Goal: Find contact information: Find contact information

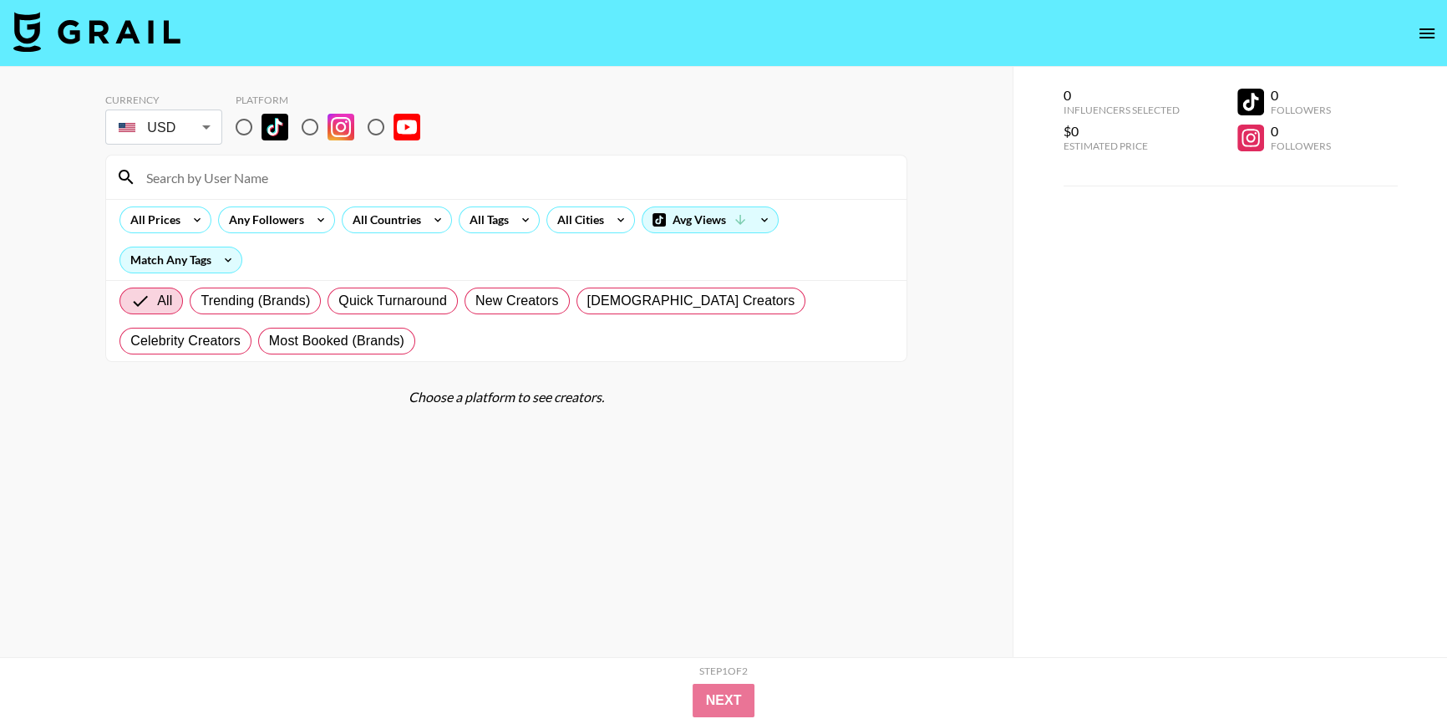
click at [221, 182] on input at bounding box center [516, 177] width 760 height 27
paste input "asaliraniii"
type input "asaliraniii"
click at [264, 128] on img at bounding box center [274, 127] width 27 height 27
click at [261, 128] on input "radio" at bounding box center [243, 126] width 35 height 35
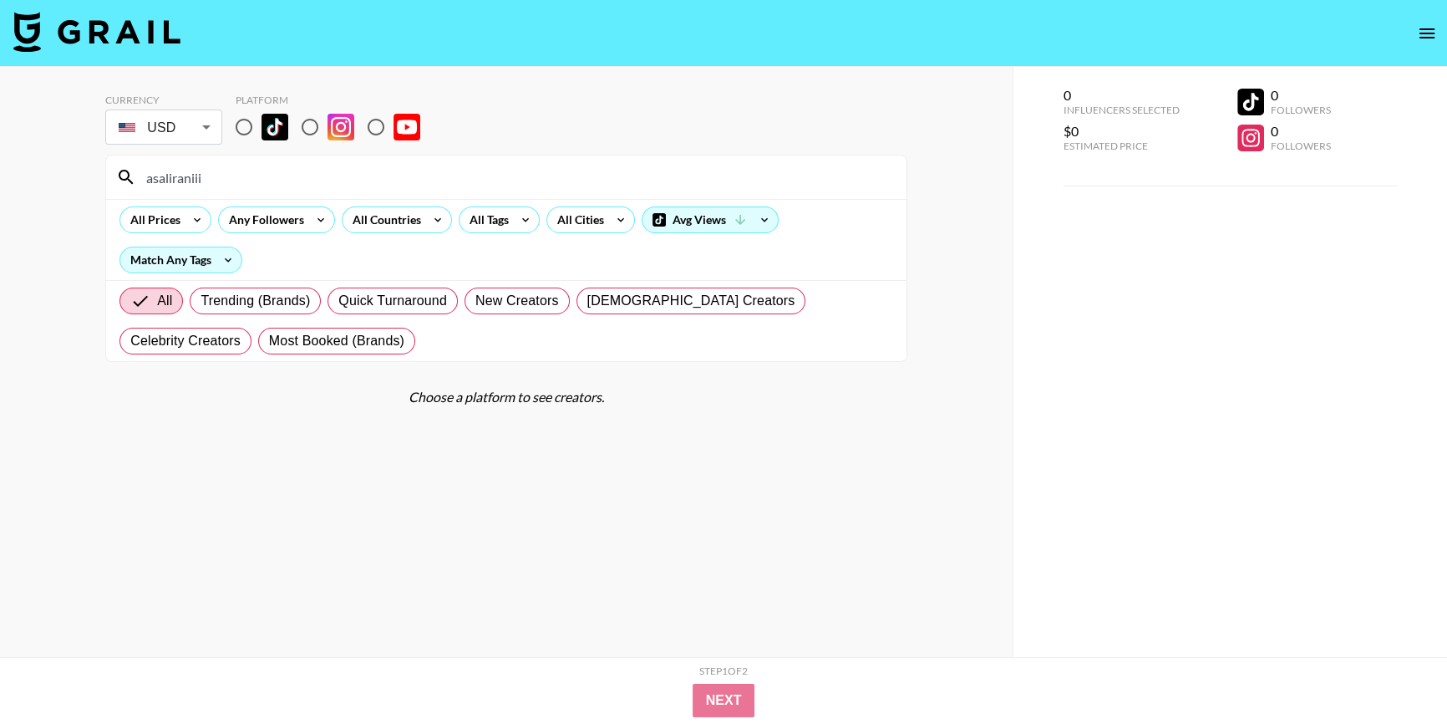
radio input "true"
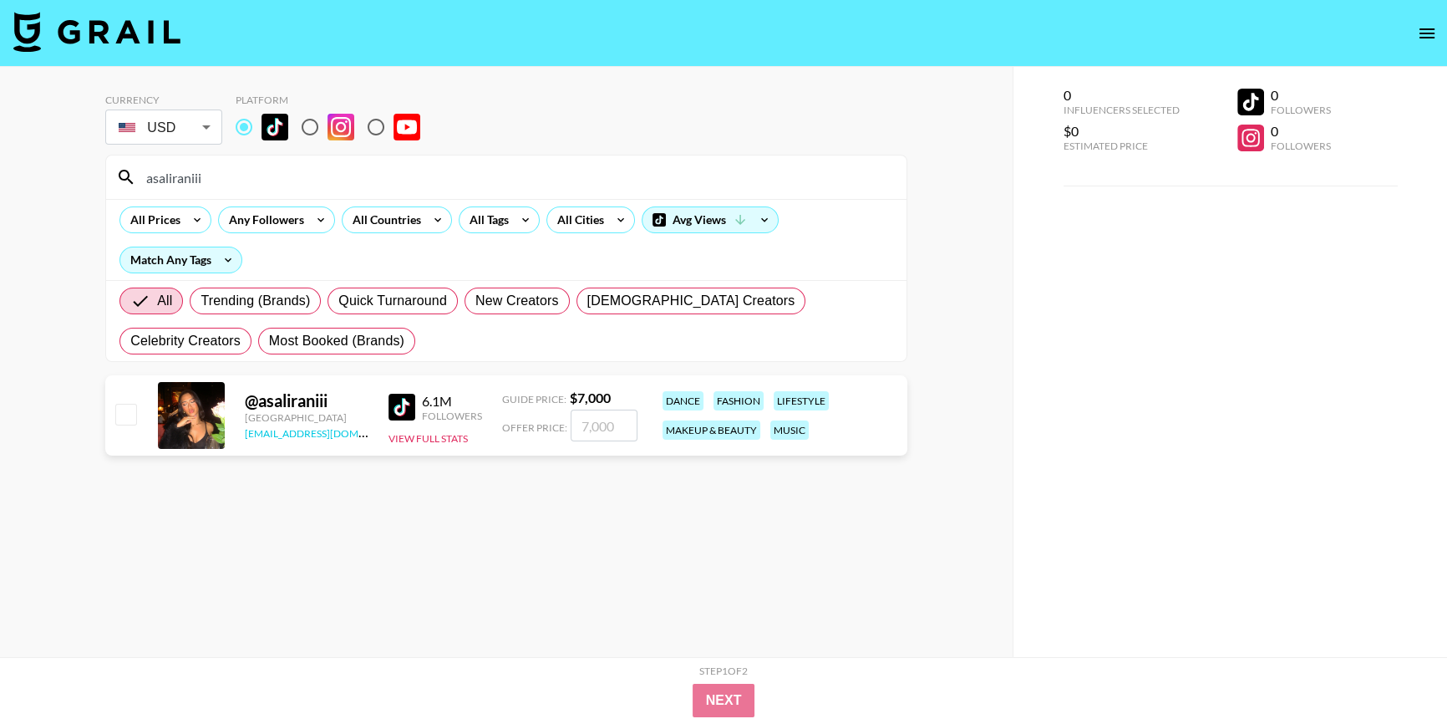
click at [245, 430] on link "[EMAIL_ADDRESS][DOMAIN_NAME]" at bounding box center [329, 432] width 168 height 16
drag, startPoint x: 237, startPoint y: 431, endPoint x: 347, endPoint y: 429, distance: 109.5
click at [347, 429] on div "@ asaliraniii [GEOGRAPHIC_DATA] [EMAIL_ADDRESS][DOMAIN_NAME] 6.1M Followers Vie…" at bounding box center [506, 415] width 802 height 80
copy link "[EMAIL_ADDRESS][DOMAIN_NAME]"
click at [409, 485] on section "Currency USD USD ​ Platform asaliraniii All Prices Any Followers All Countries …" at bounding box center [506, 375] width 802 height 590
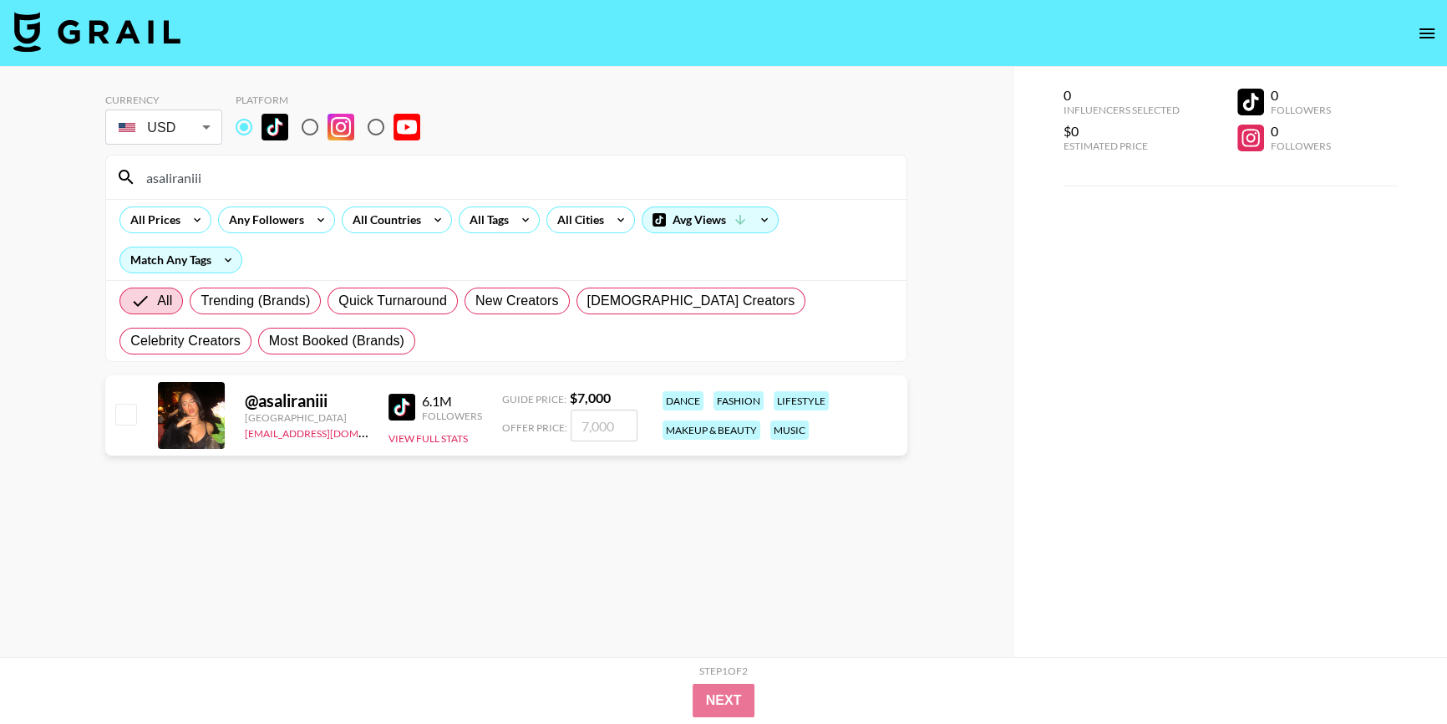
drag, startPoint x: 274, startPoint y: 179, endPoint x: 0, endPoint y: 215, distance: 276.4
click at [0, 215] on div "Currency USD USD ​ Platform asaliraniii All Prices Any Followers All Countries …" at bounding box center [506, 395] width 1013 height 657
paste input "[PERSON_NAME].mkh"
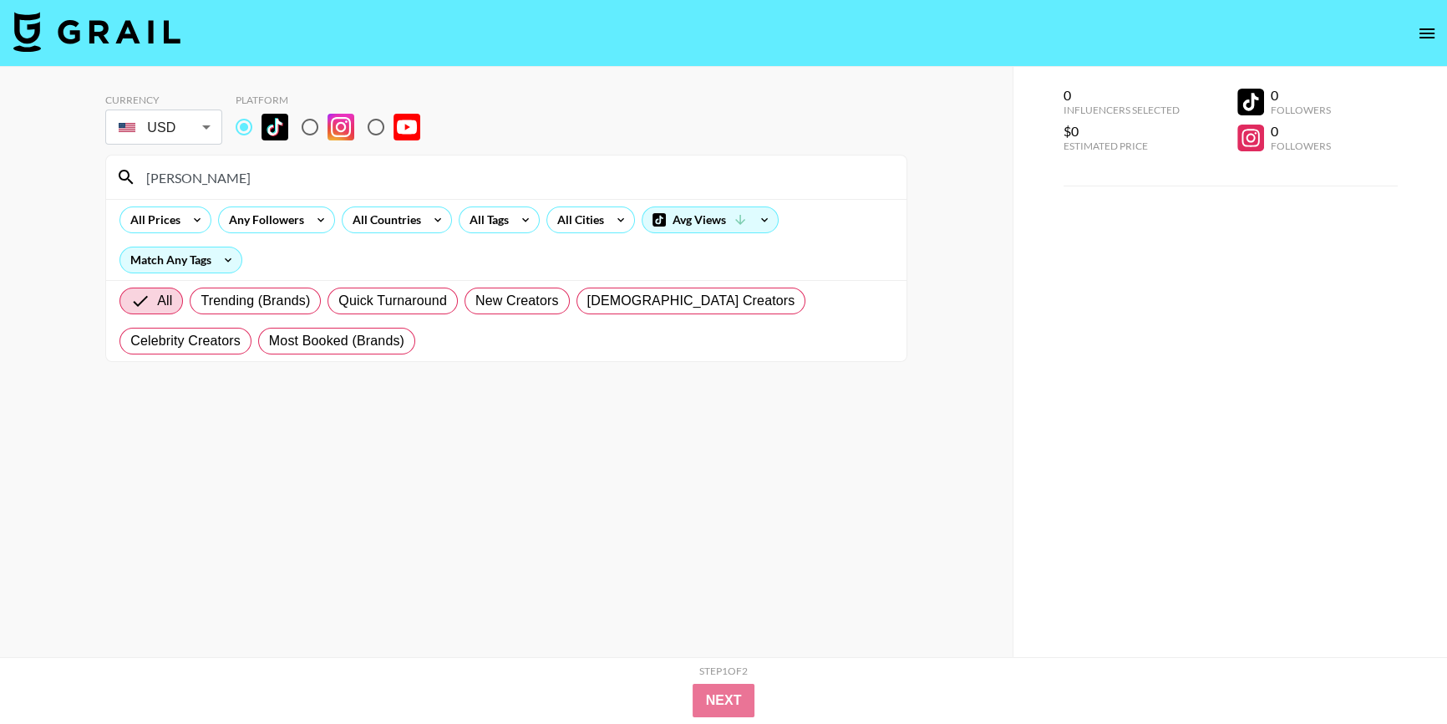
type input "[PERSON_NAME]"
drag, startPoint x: 436, startPoint y: 386, endPoint x: 434, endPoint y: 373, distance: 12.6
click at [434, 380] on section "Currency USD USD ​ Platform mathilda All Prices Any Followers All Countries All…" at bounding box center [506, 375] width 802 height 590
drag, startPoint x: 218, startPoint y: 177, endPoint x: 0, endPoint y: 202, distance: 219.5
click at [0, 202] on div "Currency USD USD ​ Platform mathilda All Prices Any Followers All Countries All…" at bounding box center [506, 395] width 1013 height 657
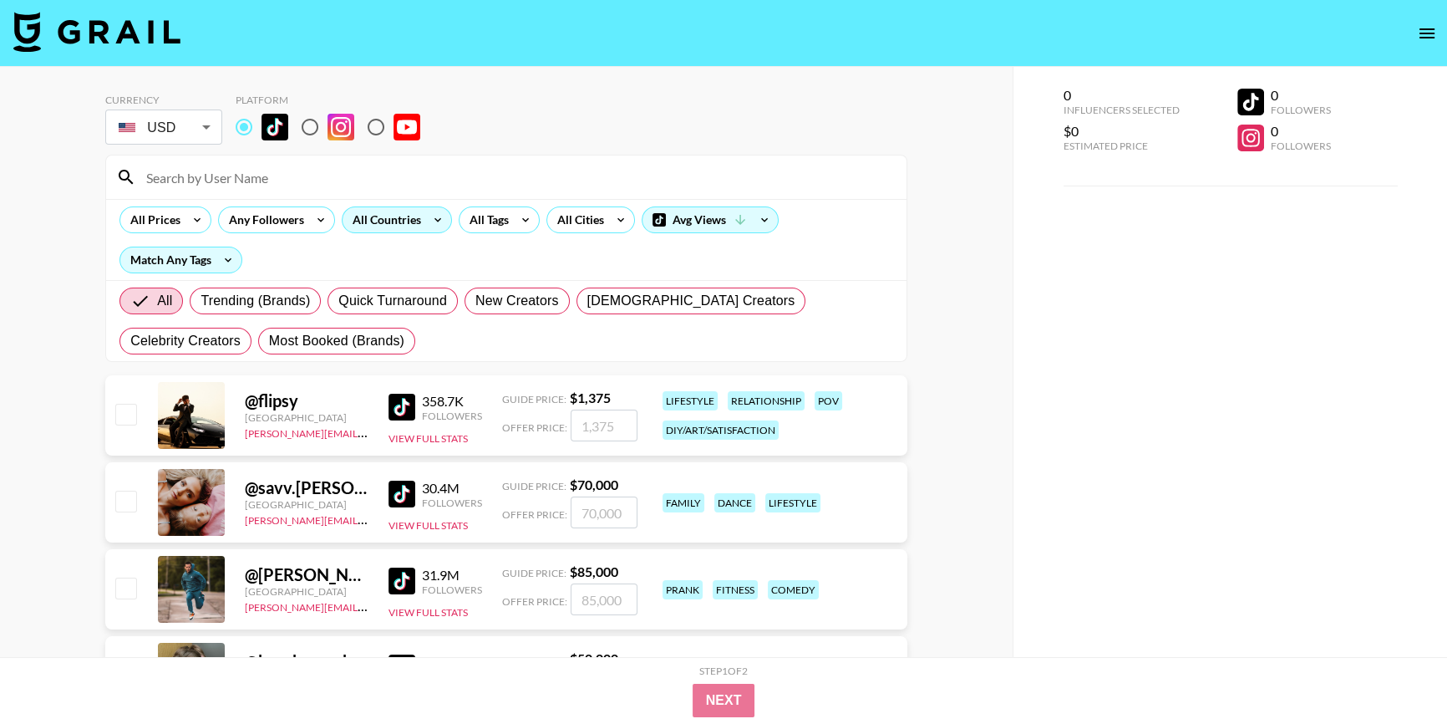
click at [380, 221] on div "All Countries" at bounding box center [384, 219] width 82 height 25
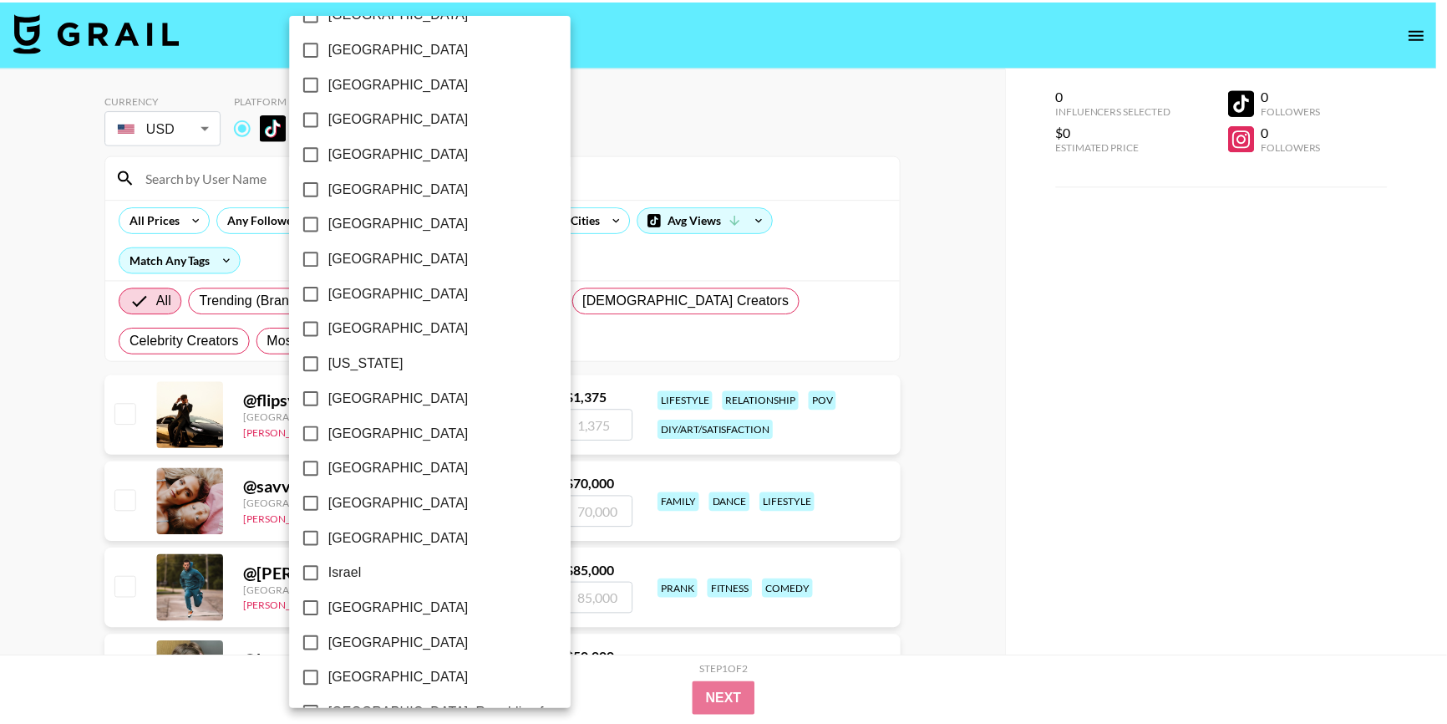
scroll to position [303, 0]
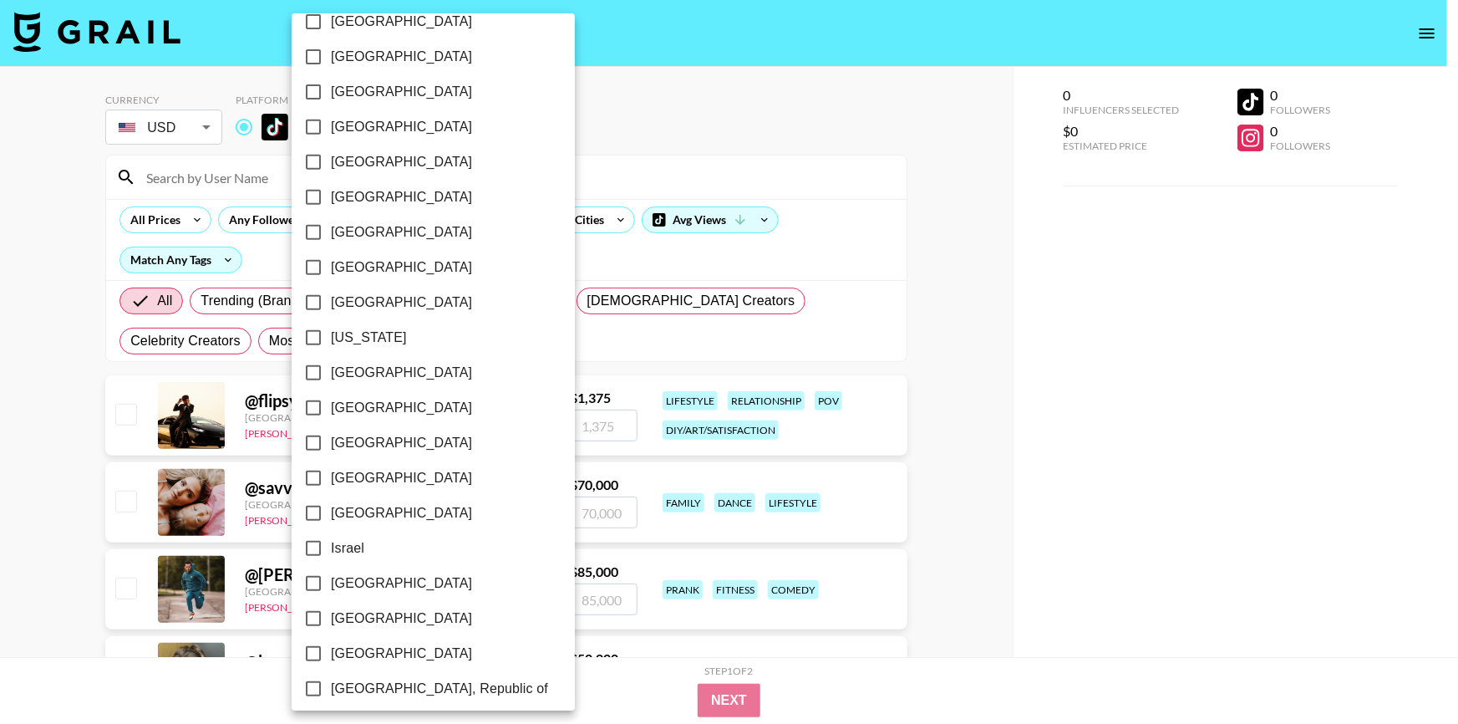
click at [358, 358] on label "[GEOGRAPHIC_DATA]" at bounding box center [422, 372] width 252 height 35
click at [331, 358] on input "[GEOGRAPHIC_DATA]" at bounding box center [313, 372] width 35 height 35
checkbox input "true"
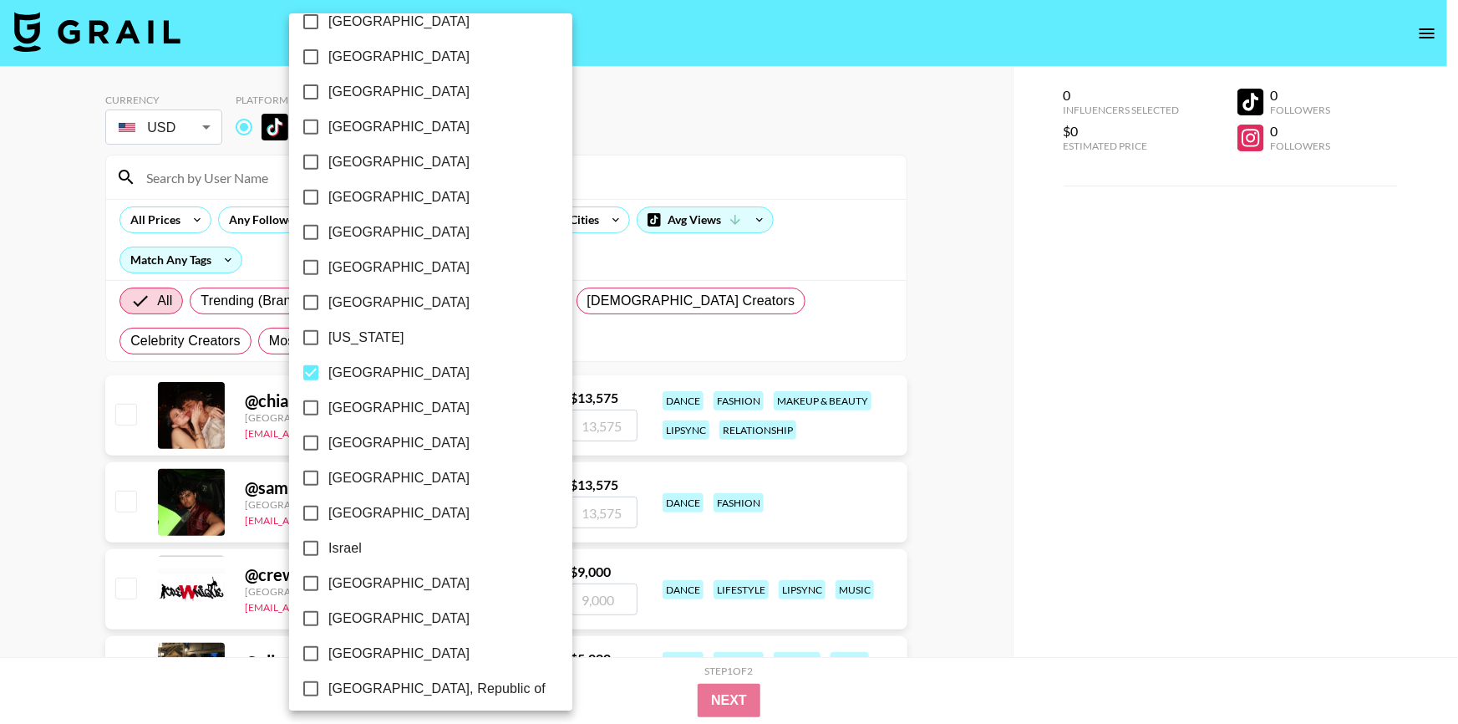
drag, startPoint x: 977, startPoint y: 380, endPoint x: 948, endPoint y: 369, distance: 31.2
click at [977, 380] on div at bounding box center [729, 362] width 1458 height 724
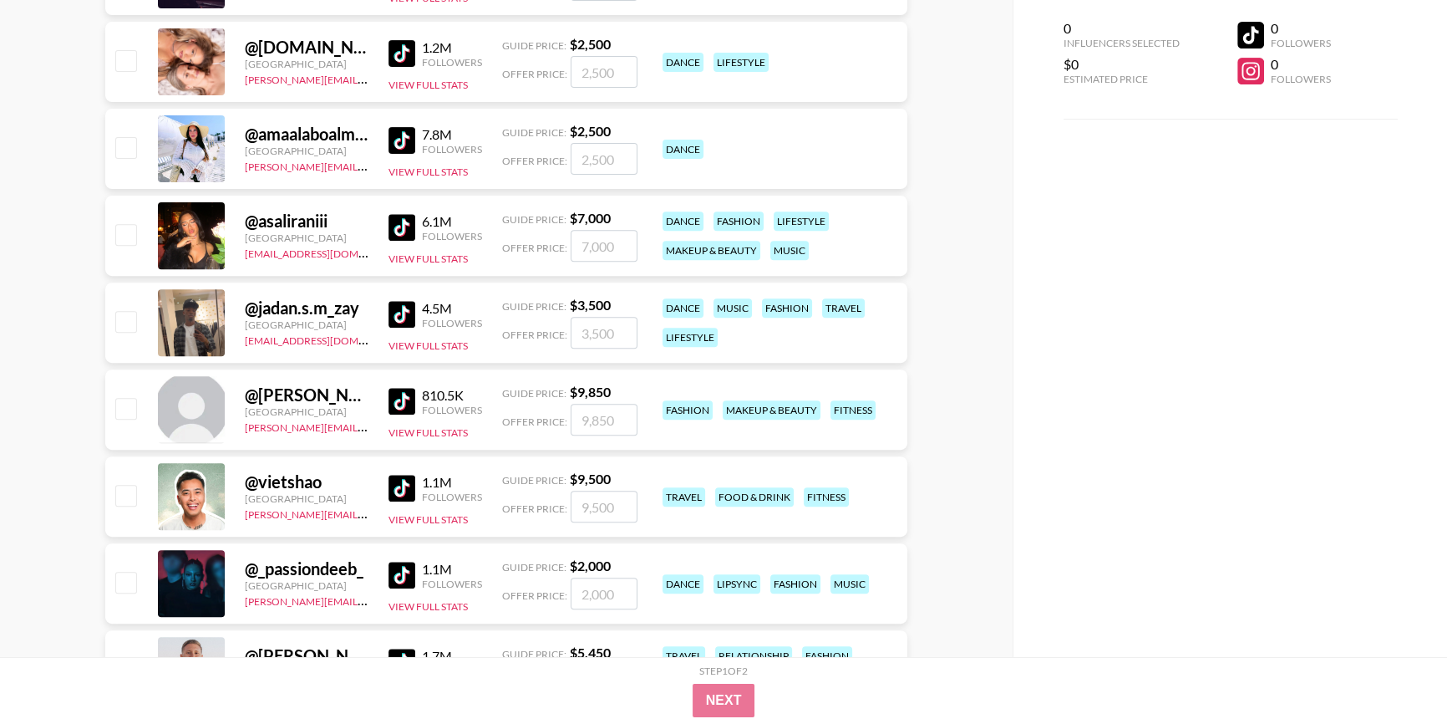
scroll to position [911, 0]
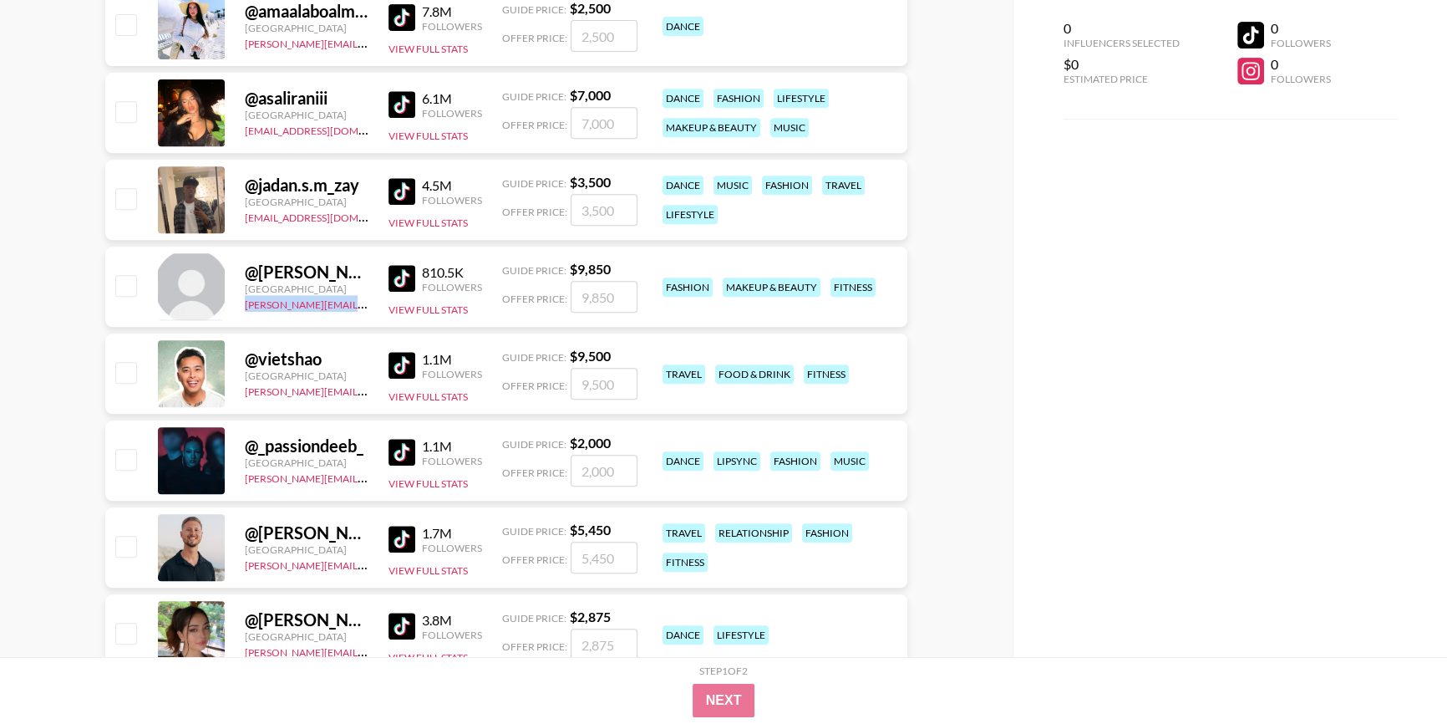
drag, startPoint x: 241, startPoint y: 305, endPoint x: 352, endPoint y: 303, distance: 110.3
click at [352, 303] on div "@ mathilda.mkh [GEOGRAPHIC_DATA] [PERSON_NAME][EMAIL_ADDRESS][DOMAIN_NAME] 810.…" at bounding box center [506, 286] width 802 height 80
copy link "[PERSON_NAME][EMAIL_ADDRESS][DOMAIN_NAME]"
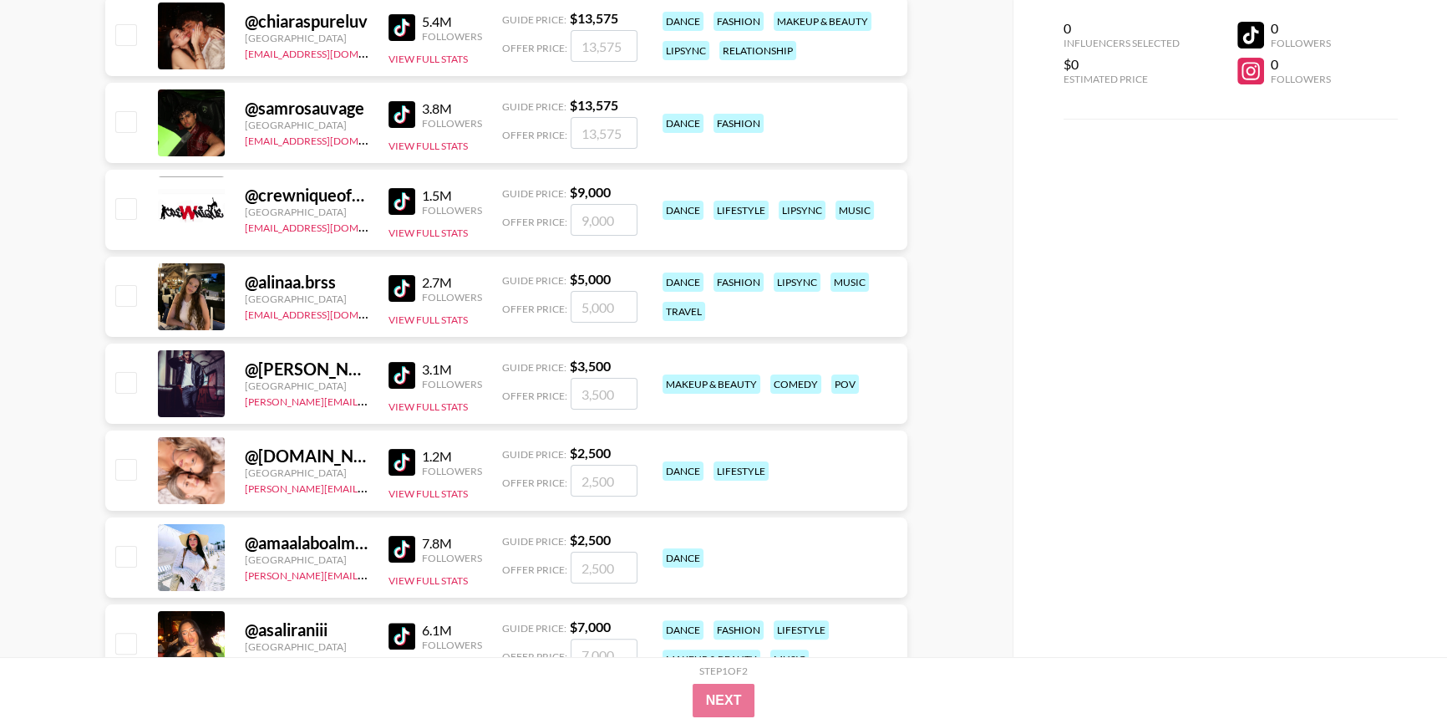
scroll to position [0, 0]
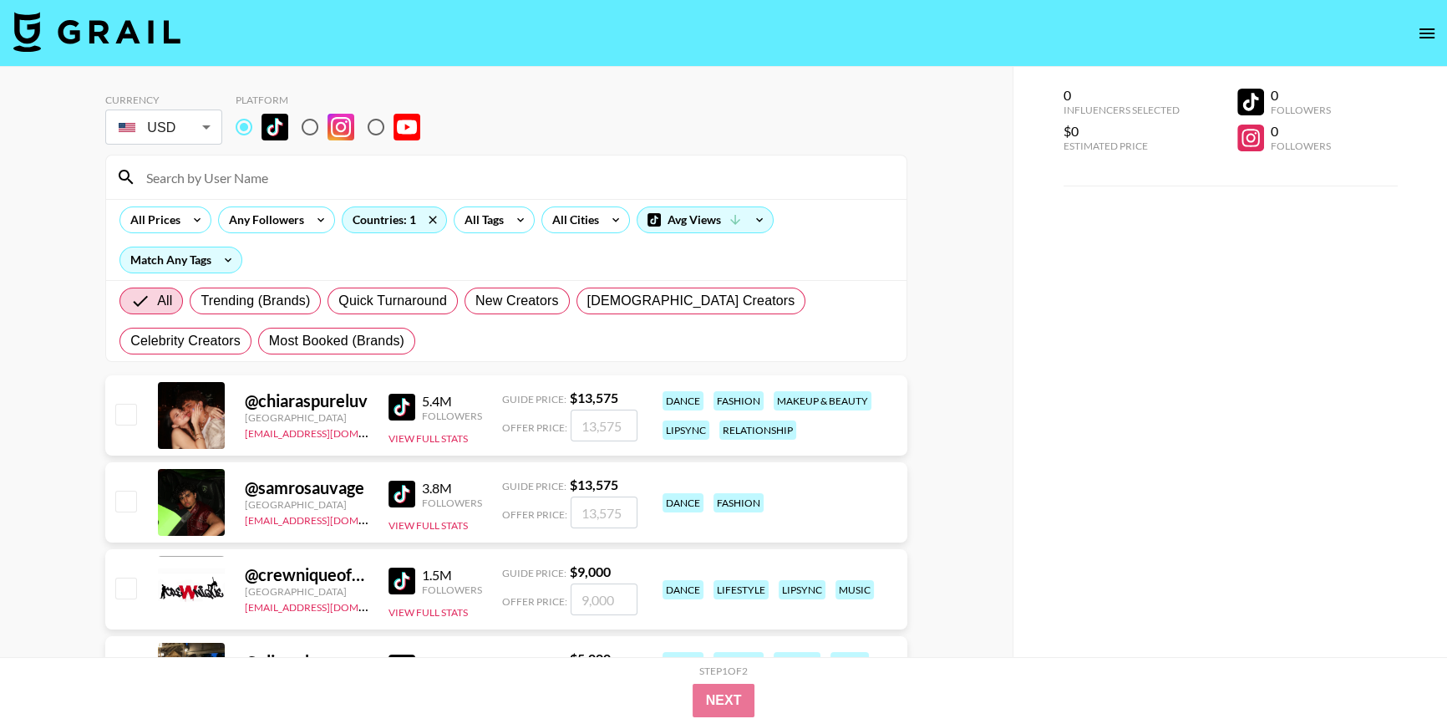
click at [200, 175] on input at bounding box center [516, 177] width 760 height 27
paste input "alberee"
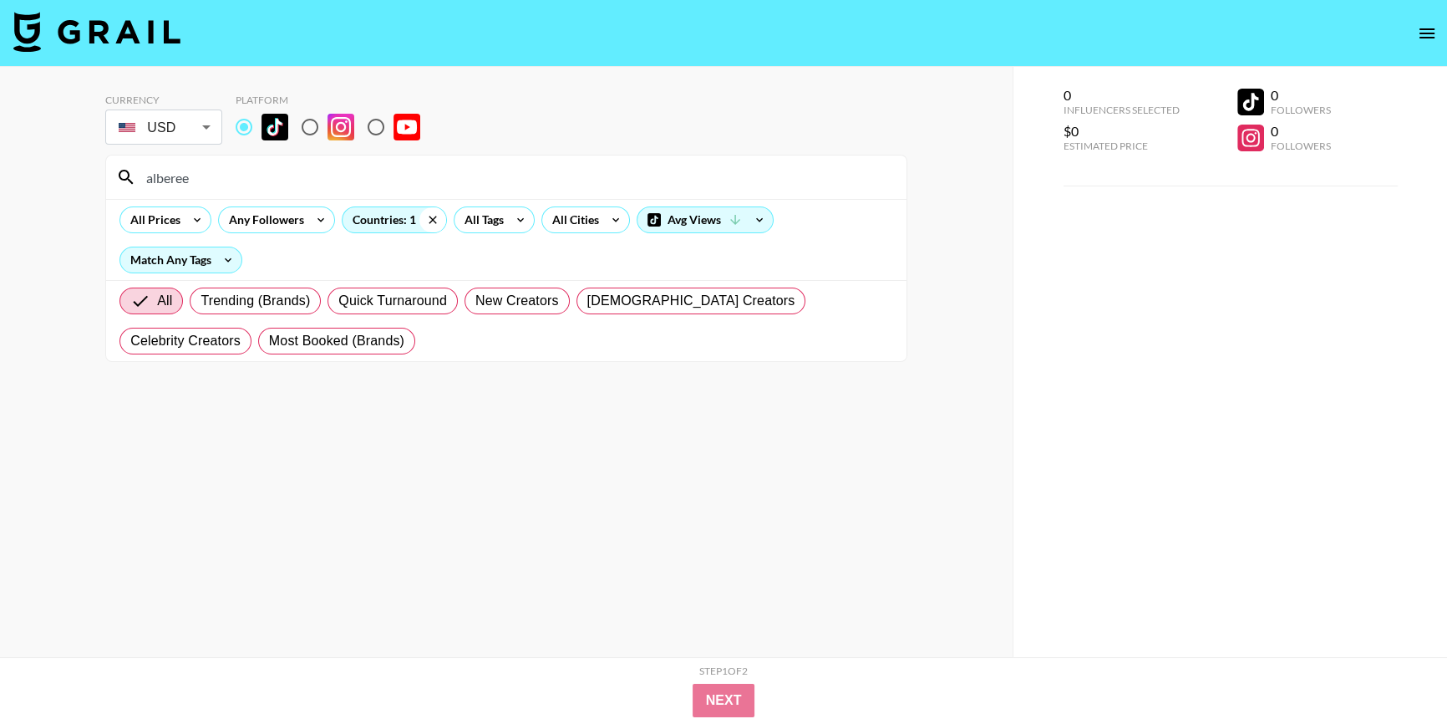
type input "alberee"
click at [433, 223] on icon at bounding box center [432, 219] width 27 height 25
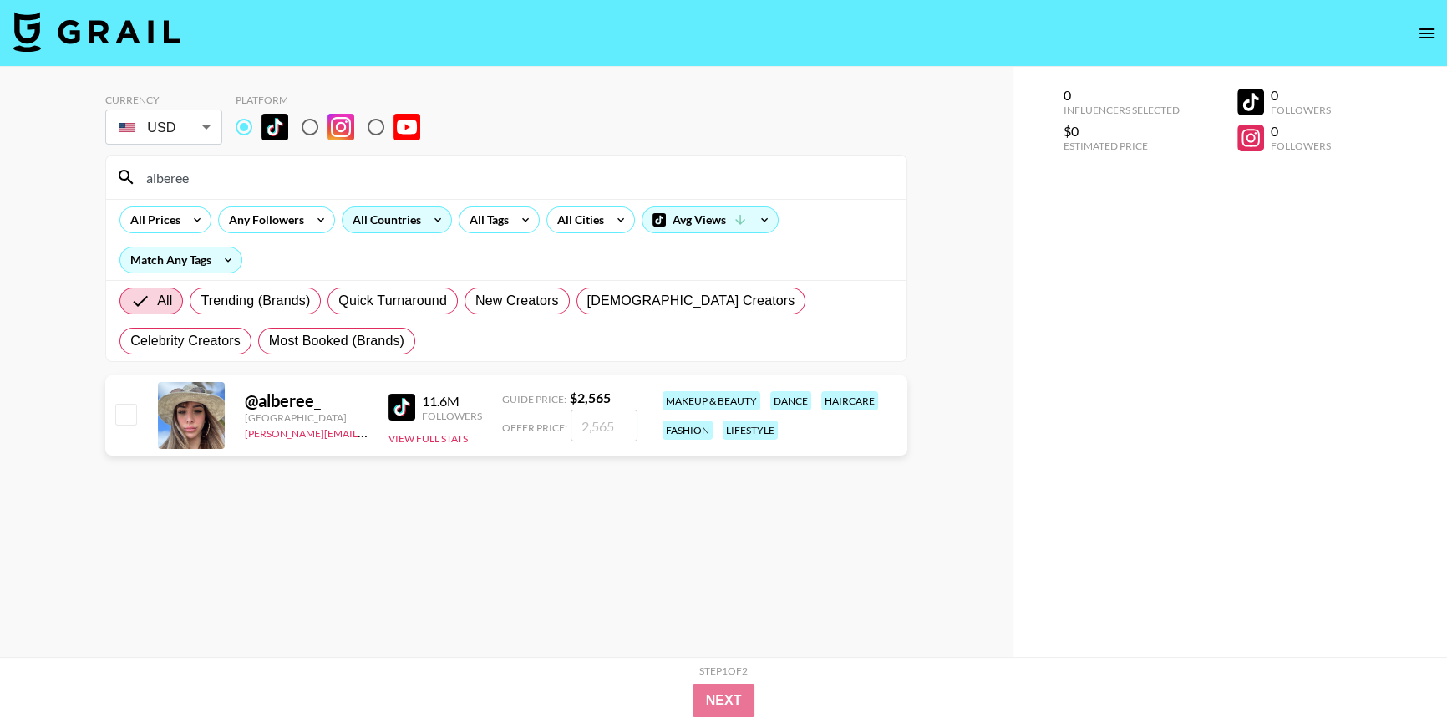
click at [981, 287] on div "Currency USD USD ​ Platform alberee All Prices Any Followers All Countries All …" at bounding box center [506, 395] width 1013 height 657
